Goal: Transaction & Acquisition: Purchase product/service

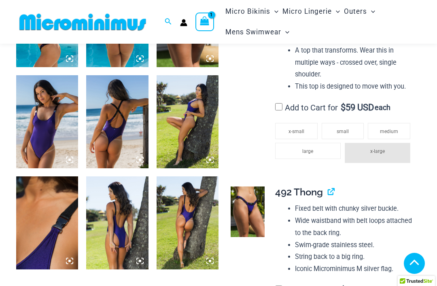
scroll to position [696, 0]
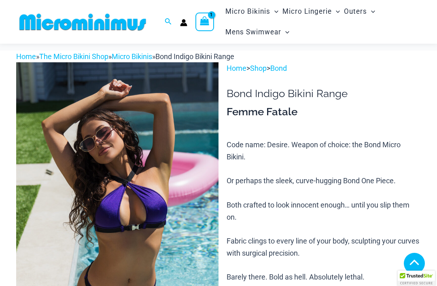
scroll to position [660, 0]
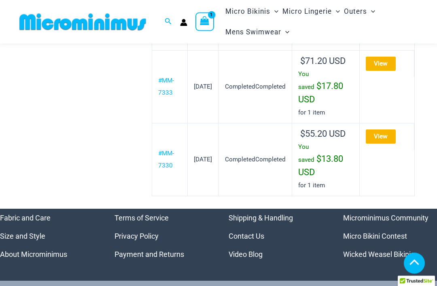
scroll to position [1037, 0]
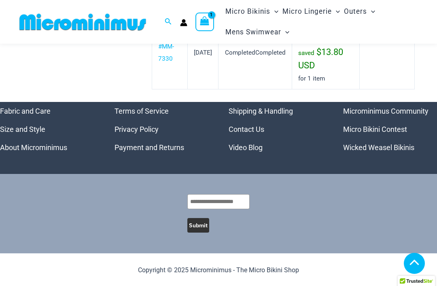
click at [409, 115] on link "Microminimus Community" at bounding box center [385, 111] width 85 height 8
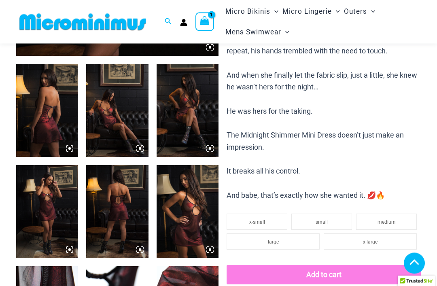
scroll to position [304, 0]
click at [46, 84] on img at bounding box center [47, 110] width 62 height 93
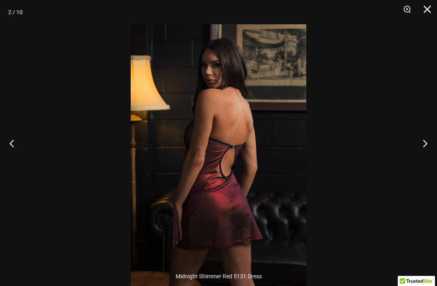
click at [430, 154] on button "Next" at bounding box center [422, 143] width 30 height 40
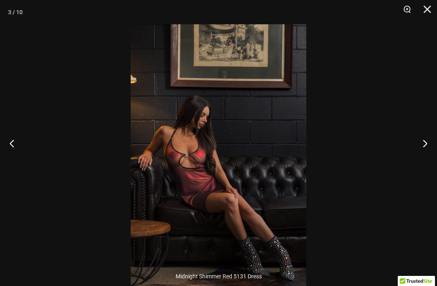
click at [423, 151] on button "Next" at bounding box center [422, 143] width 30 height 40
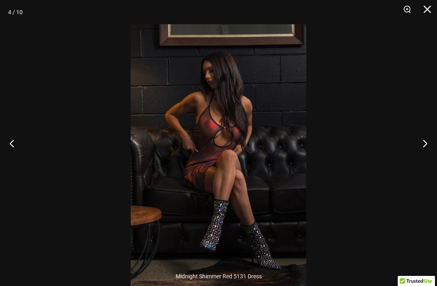
click at [425, 149] on button "Next" at bounding box center [422, 143] width 30 height 40
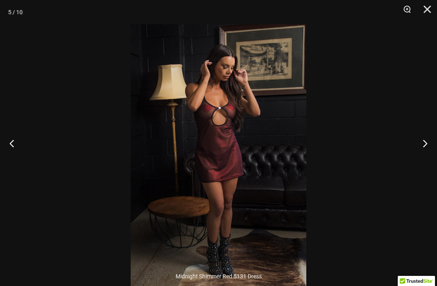
click at [424, 150] on button "Next" at bounding box center [422, 143] width 30 height 40
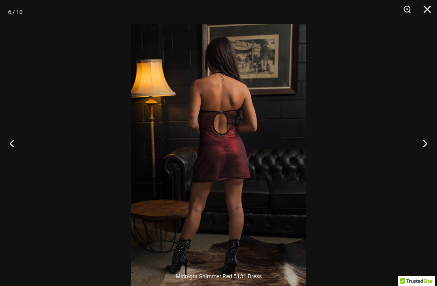
click at [423, 151] on button "Next" at bounding box center [422, 143] width 30 height 40
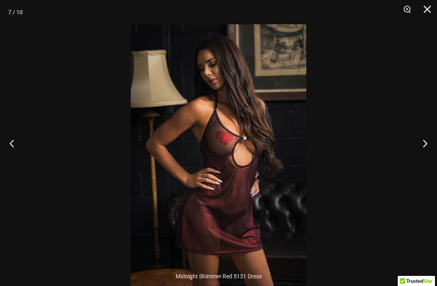
click at [421, 151] on button "Next" at bounding box center [422, 143] width 30 height 40
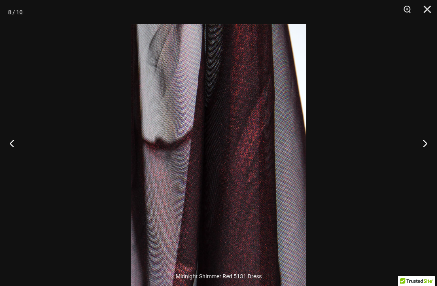
click at [422, 149] on button "Next" at bounding box center [422, 143] width 30 height 40
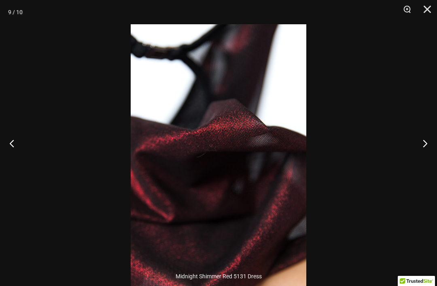
click at [420, 150] on button "Next" at bounding box center [422, 143] width 30 height 40
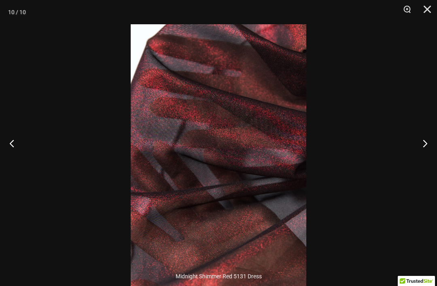
click at [419, 149] on button "Next" at bounding box center [422, 143] width 30 height 40
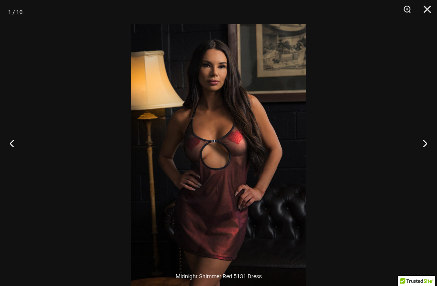
click at [419, 146] on button "Next" at bounding box center [422, 143] width 30 height 40
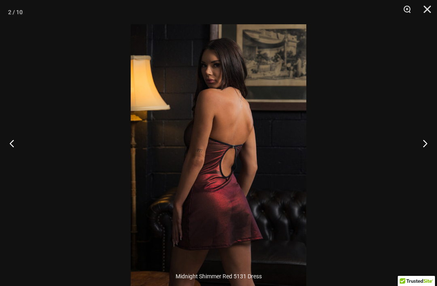
click at [419, 146] on button "Next" at bounding box center [422, 143] width 30 height 40
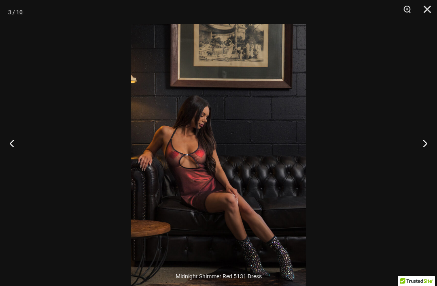
click at [420, 143] on button "Next" at bounding box center [422, 143] width 30 height 40
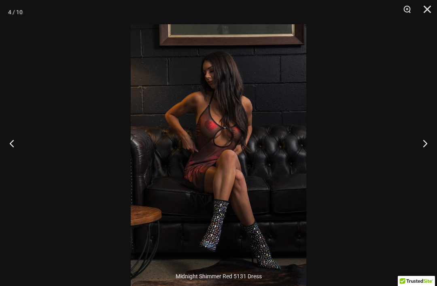
click at [425, 11] on button "Close" at bounding box center [424, 12] width 20 height 24
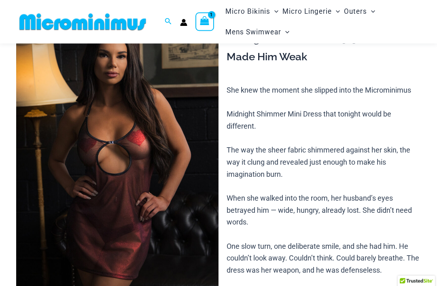
scroll to position [0, 0]
